Goal: Information Seeking & Learning: Learn about a topic

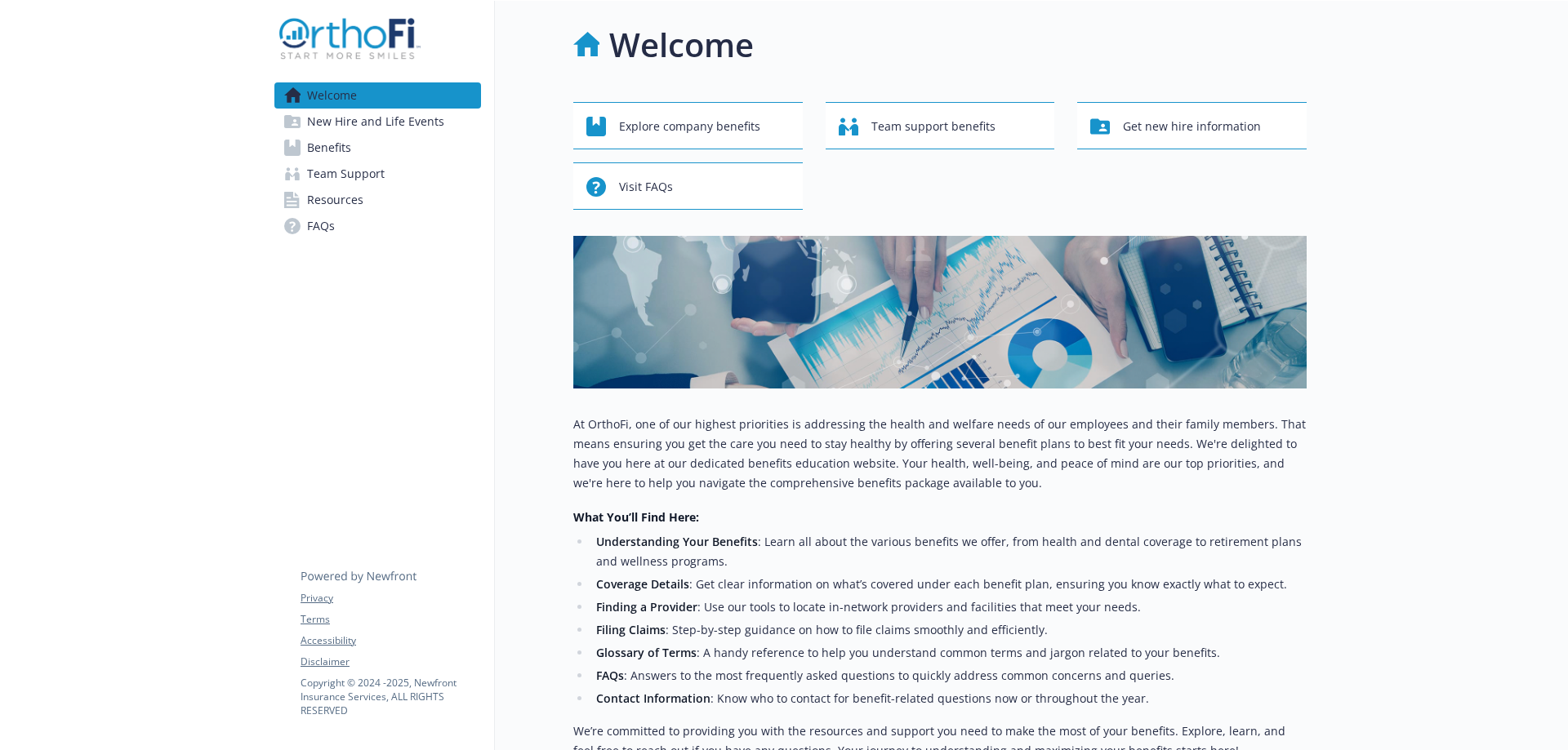
click at [357, 148] on link "Benefits" at bounding box center [378, 148] width 207 height 26
